Goal: Task Accomplishment & Management: Use online tool/utility

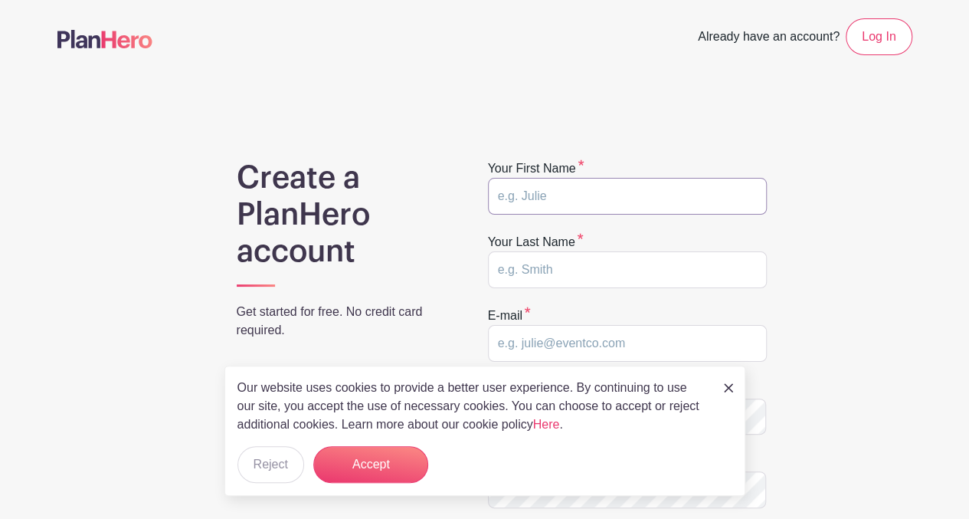
click at [578, 199] on input "text" at bounding box center [627, 196] width 279 height 37
type input "[PERSON_NAME]"
type input "Davidson"
type input "[EMAIL_ADDRESS][DOMAIN_NAME]"
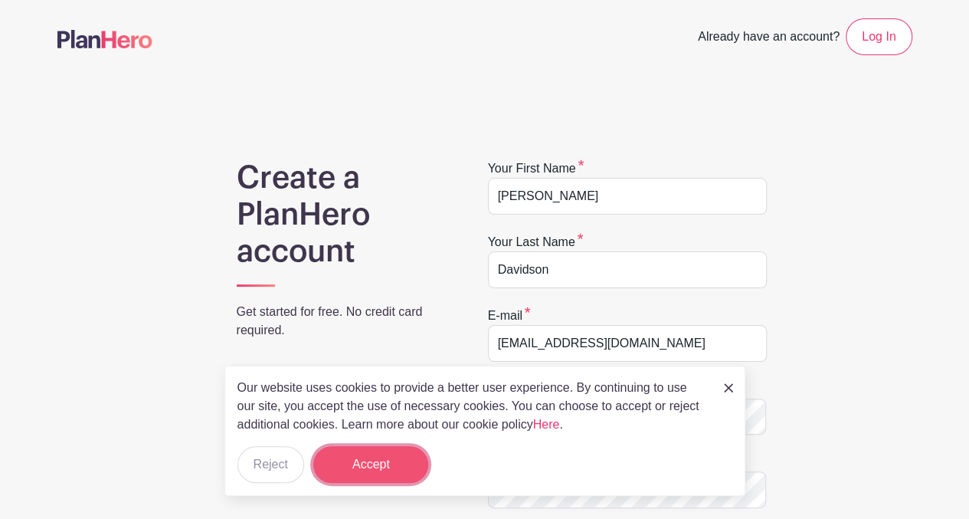
click at [394, 463] on button "Accept" at bounding box center [370, 464] width 115 height 37
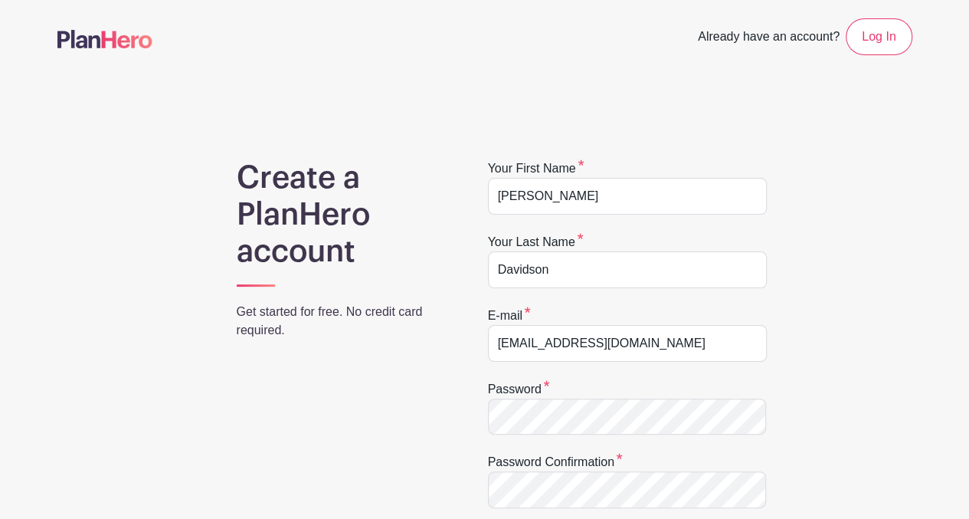
scroll to position [202, 0]
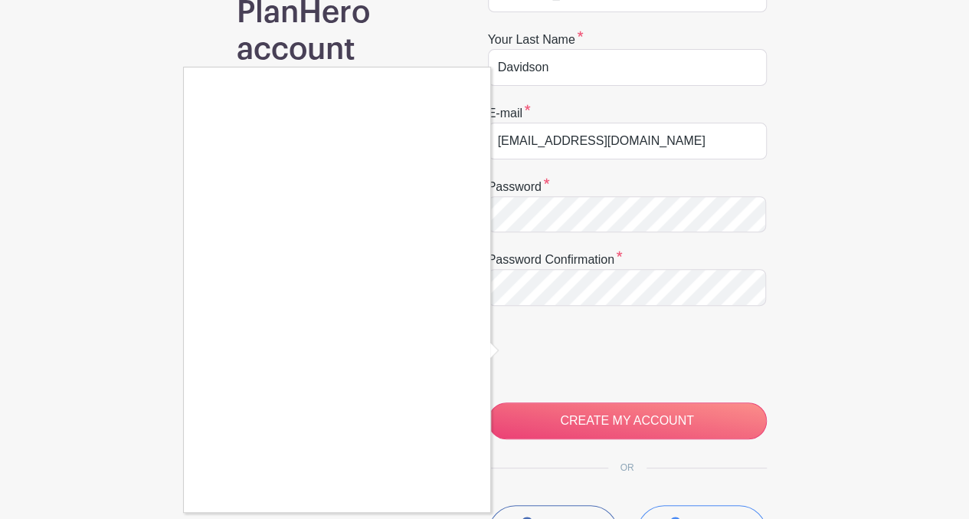
click at [512, 349] on div at bounding box center [484, 259] width 969 height 519
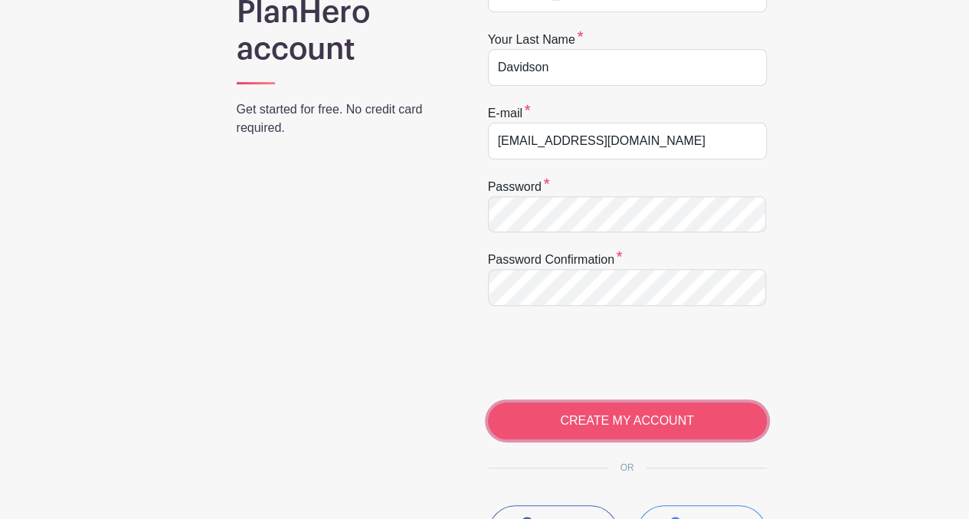
click at [613, 422] on input "CREATE MY ACCOUNT" at bounding box center [627, 420] width 279 height 37
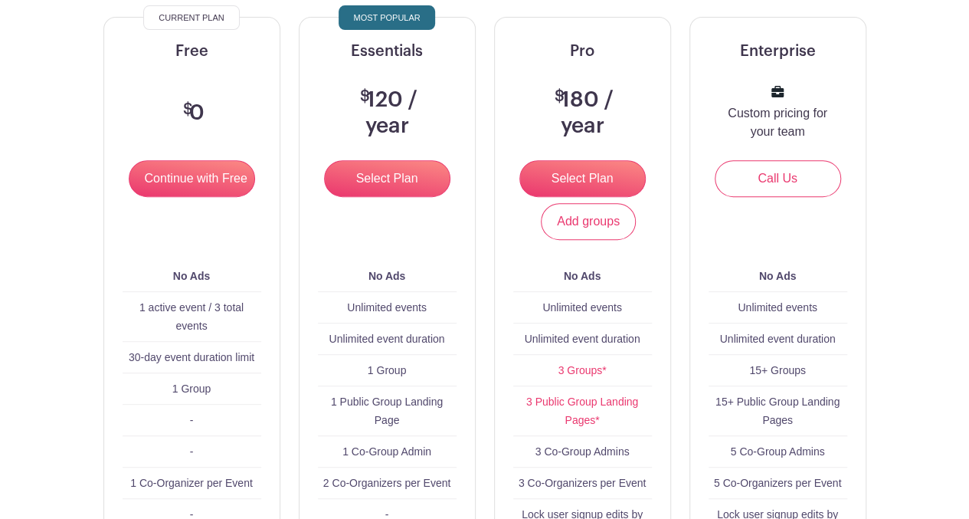
scroll to position [205, 0]
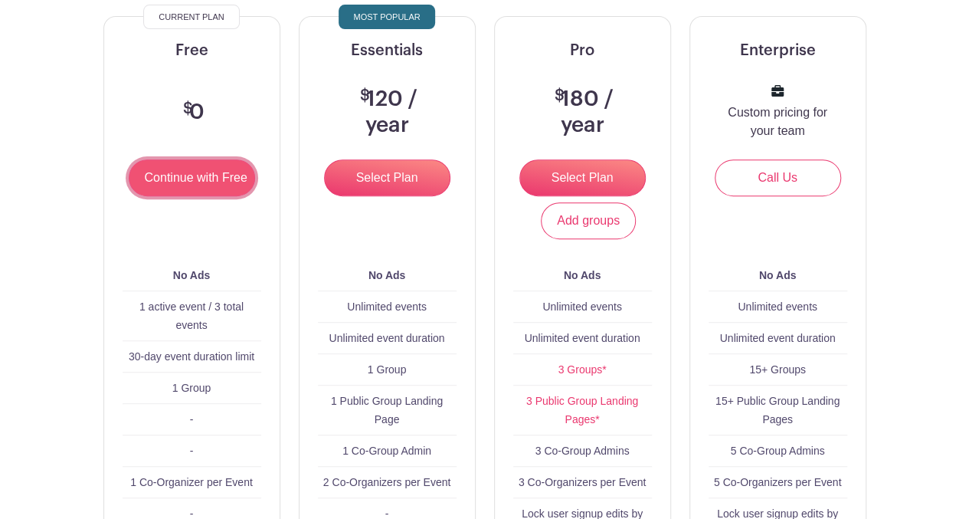
click at [207, 171] on input "Continue with Free" at bounding box center [192, 177] width 126 height 37
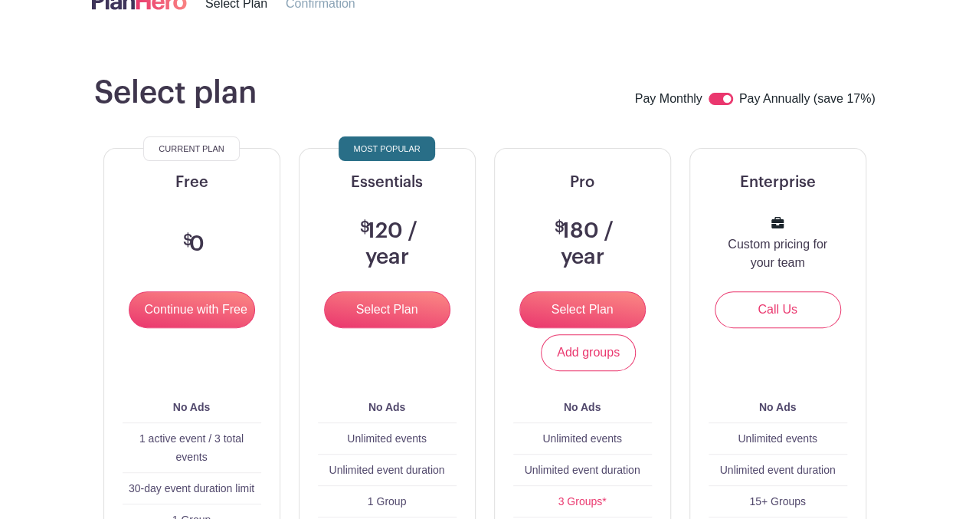
scroll to position [0, 0]
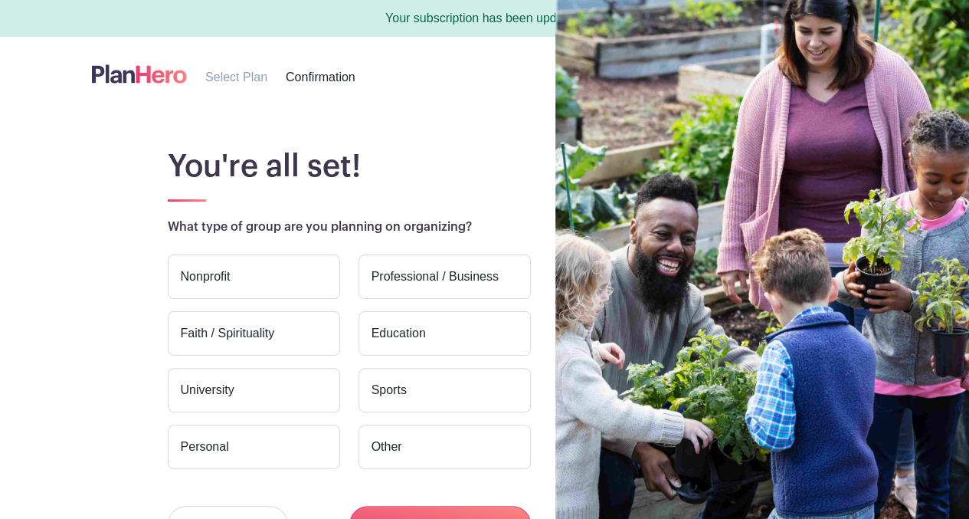
click at [399, 454] on label "Other" at bounding box center [444, 446] width 172 height 44
click at [0, 0] on input "Other" at bounding box center [0, 0] width 0 height 0
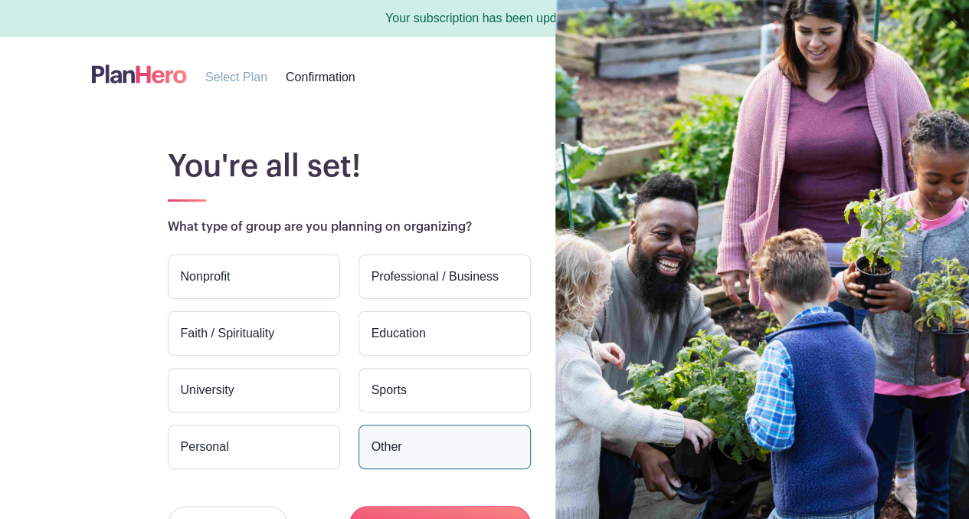
scroll to position [116, 0]
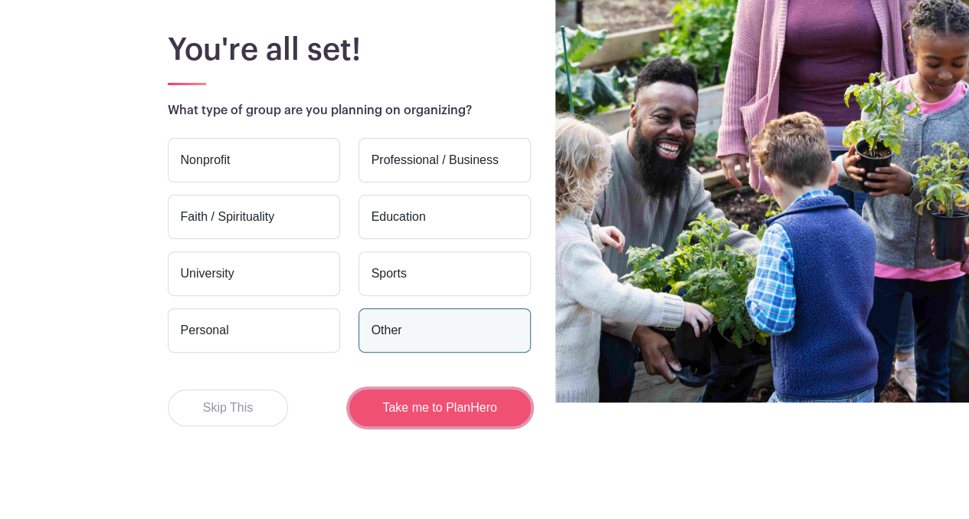
click at [403, 418] on button "Take me to PlanHero" at bounding box center [440, 407] width 182 height 37
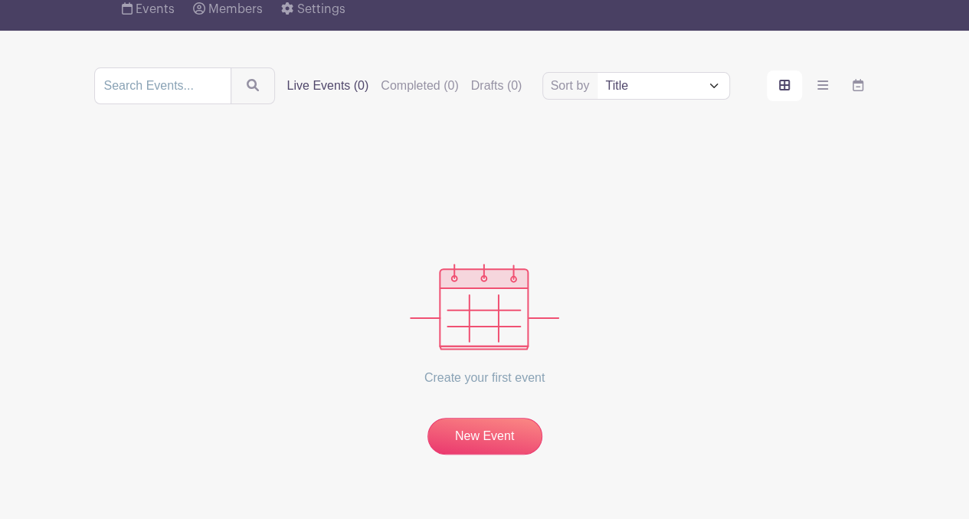
scroll to position [129, 0]
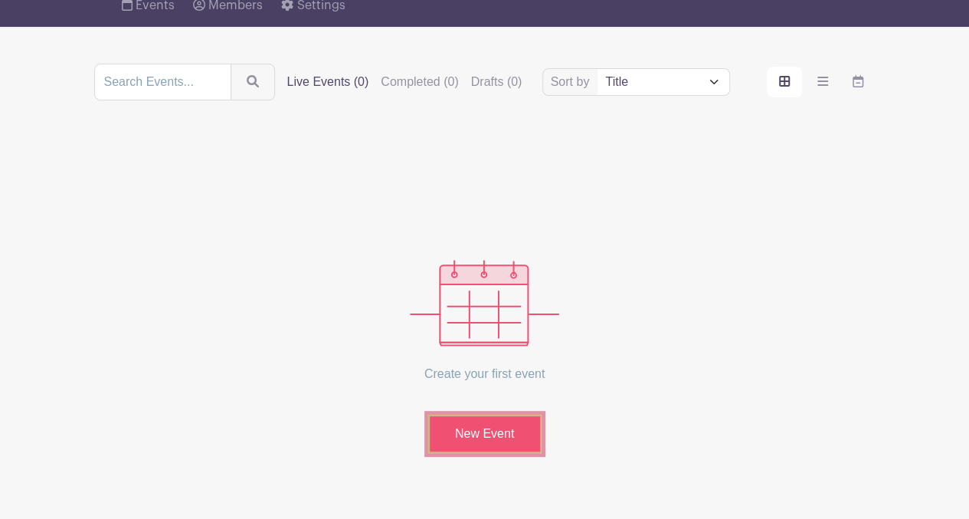
click at [486, 427] on link "New Event" at bounding box center [484, 434] width 115 height 40
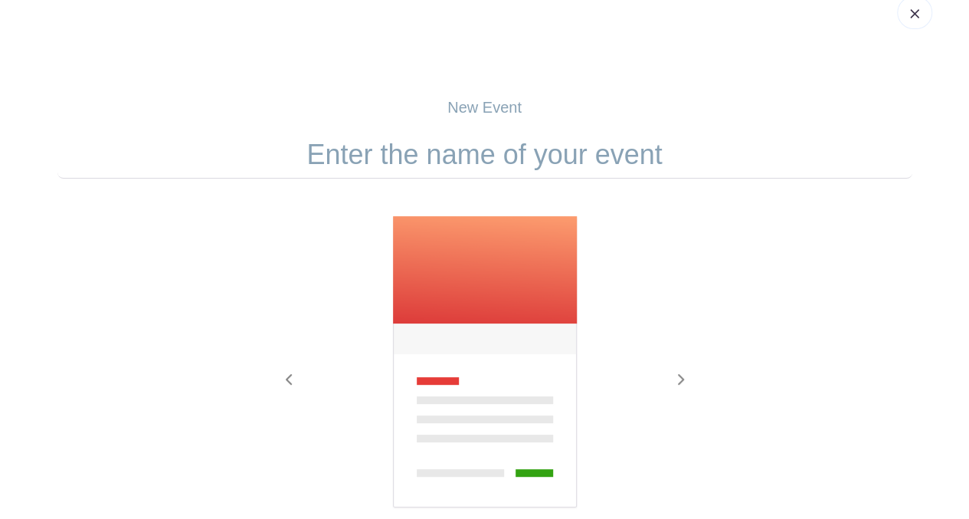
scroll to position [32, 0]
click at [440, 154] on input "text" at bounding box center [484, 155] width 855 height 47
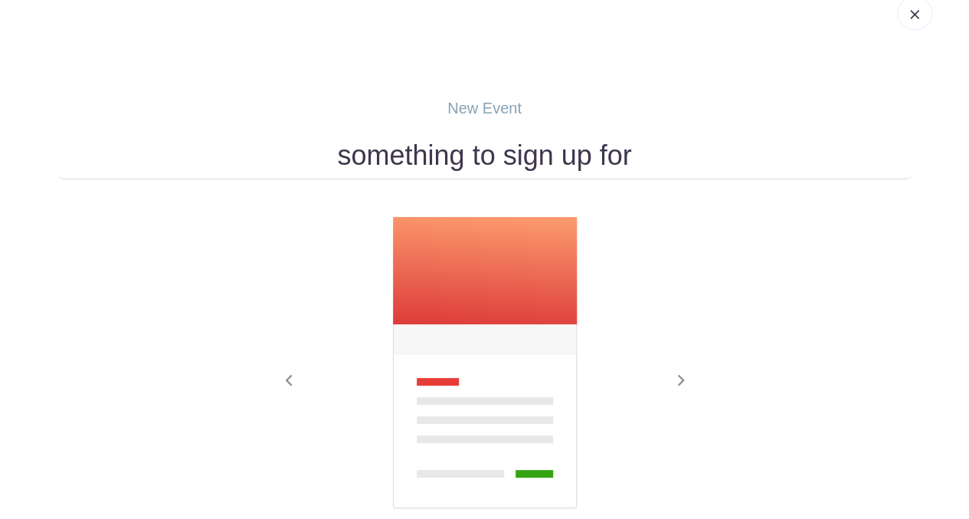
click at [664, 146] on input "something to sign up for" at bounding box center [484, 155] width 855 height 47
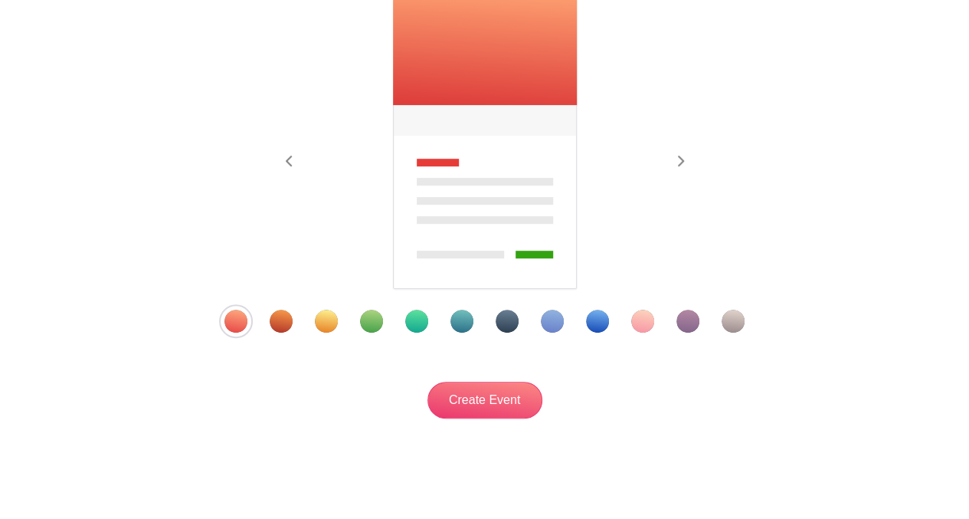
scroll to position [282, 0]
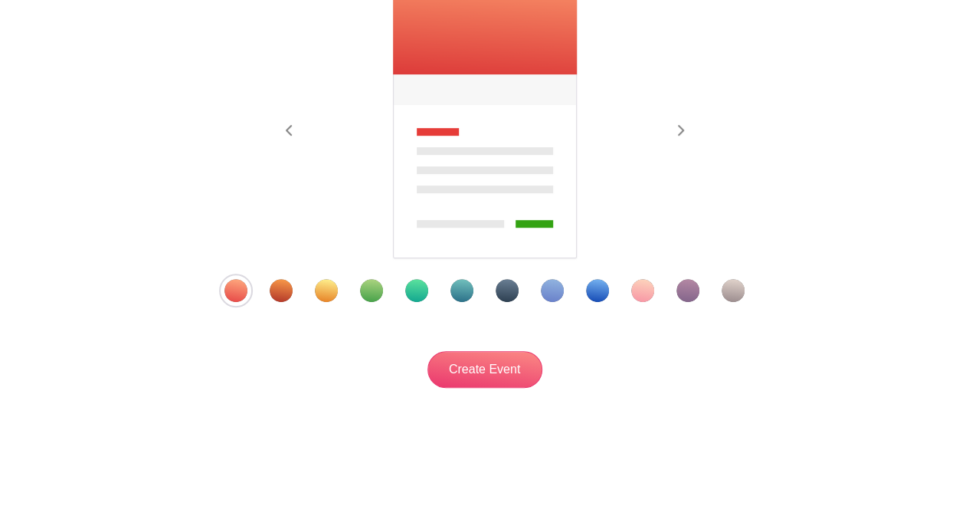
type input "something to sign up for"
click at [369, 288] on div "Template 4" at bounding box center [371, 290] width 23 height 23
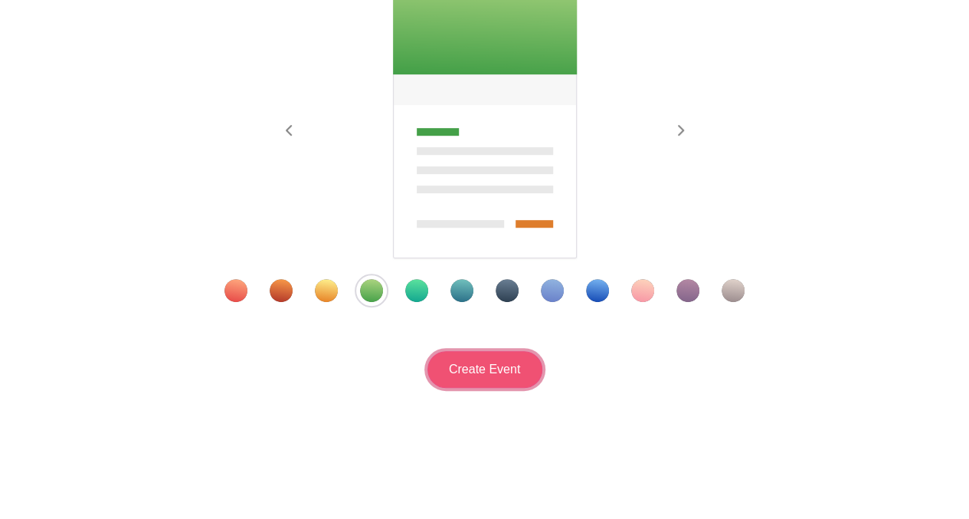
click at [493, 365] on input "Create Event" at bounding box center [484, 369] width 115 height 37
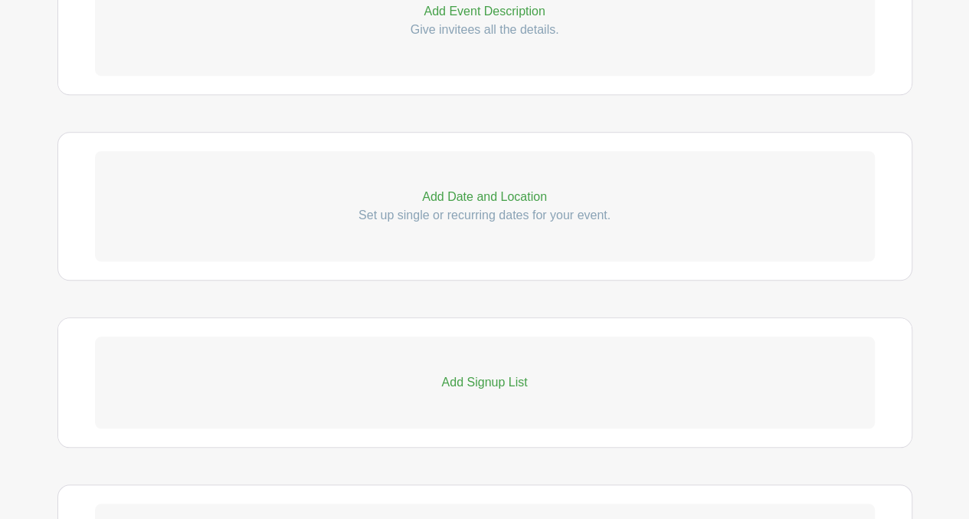
scroll to position [701, 0]
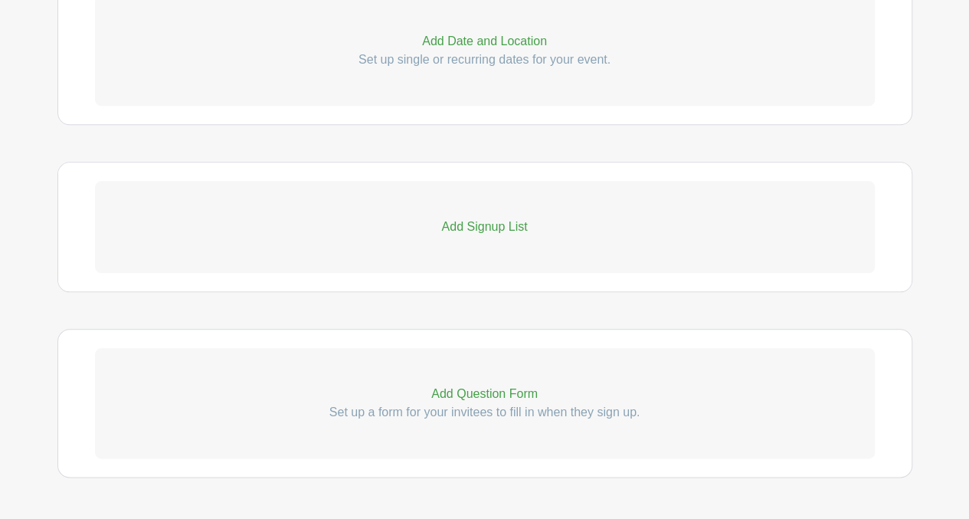
click at [491, 218] on p "Add Signup List" at bounding box center [485, 227] width 780 height 18
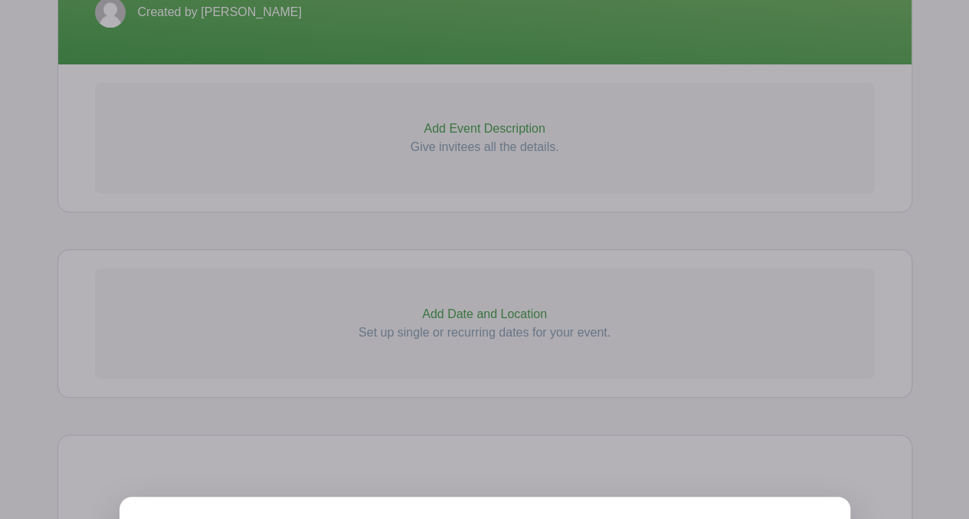
scroll to position [401, 0]
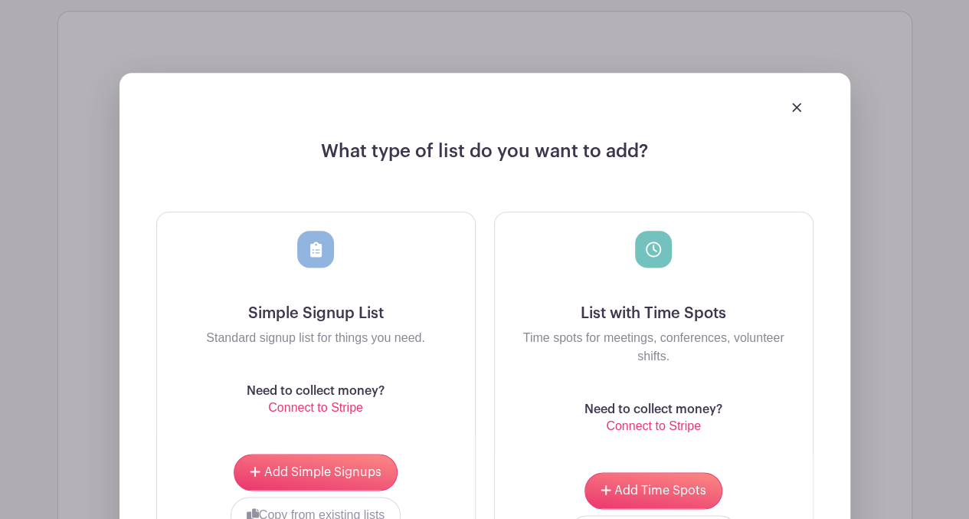
scroll to position [853, 0]
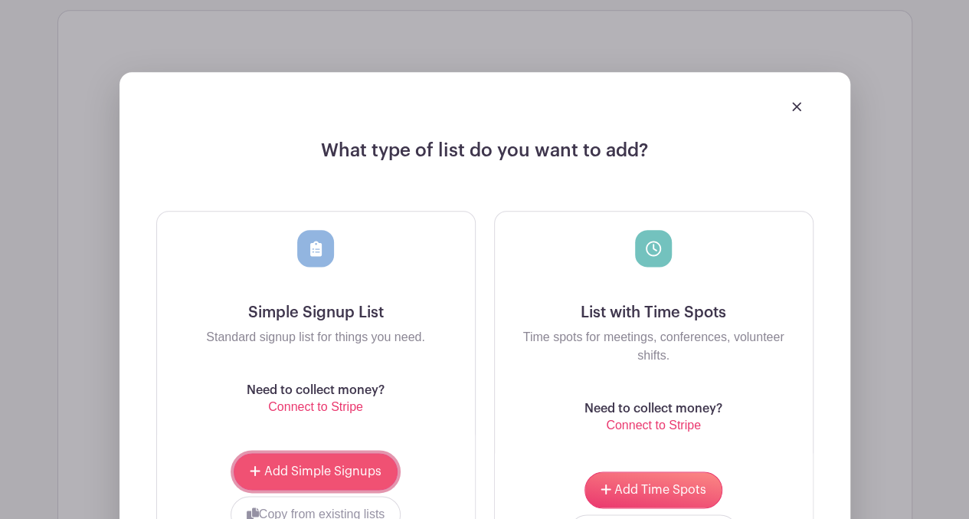
click at [328, 470] on span "Add Simple Signups" at bounding box center [322, 471] width 117 height 12
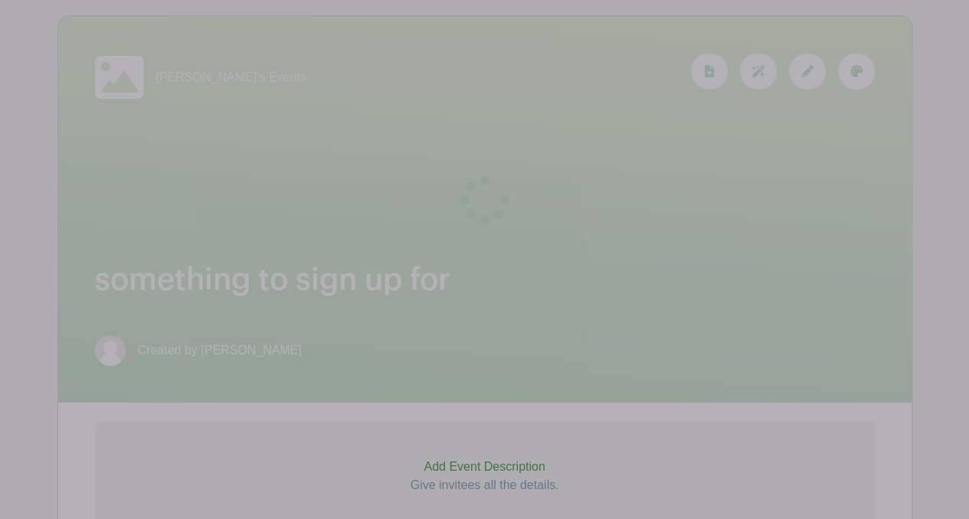
scroll to position [0, 0]
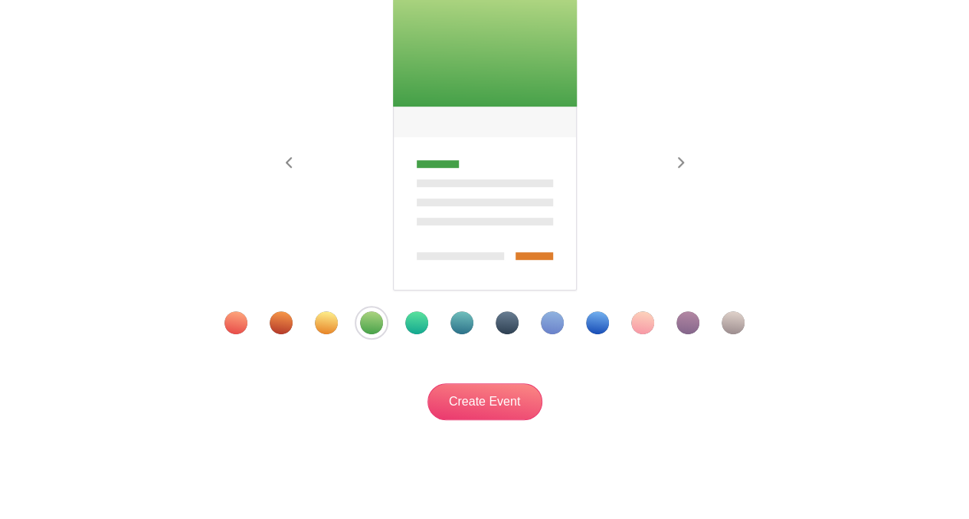
scroll to position [282, 0]
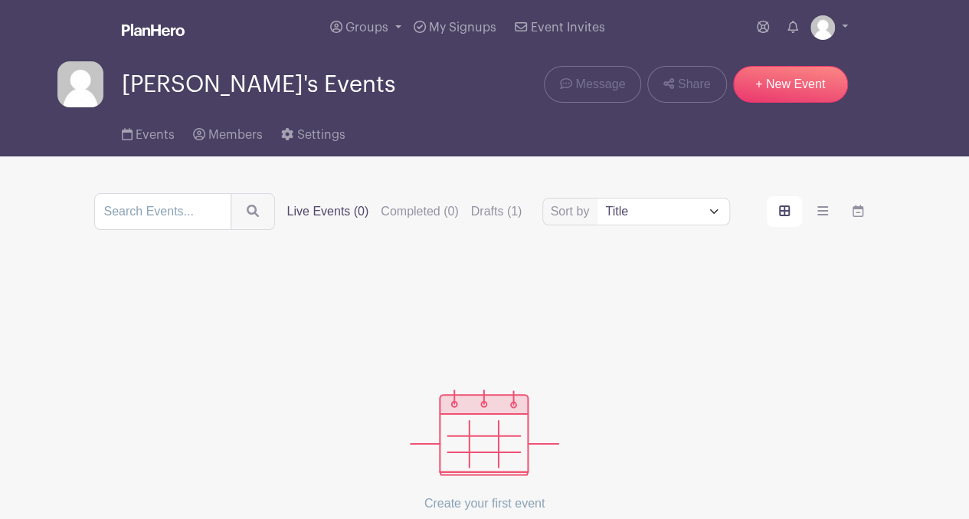
drag, startPoint x: 273, startPoint y: 1, endPoint x: 613, endPoint y: 235, distance: 413.0
click at [613, 235] on div "Sort by Title Recently modified Newest Upcoming dates Live Events (0) Completed…" at bounding box center [484, 386] width 781 height 387
